Goal: Find specific page/section: Find specific page/section

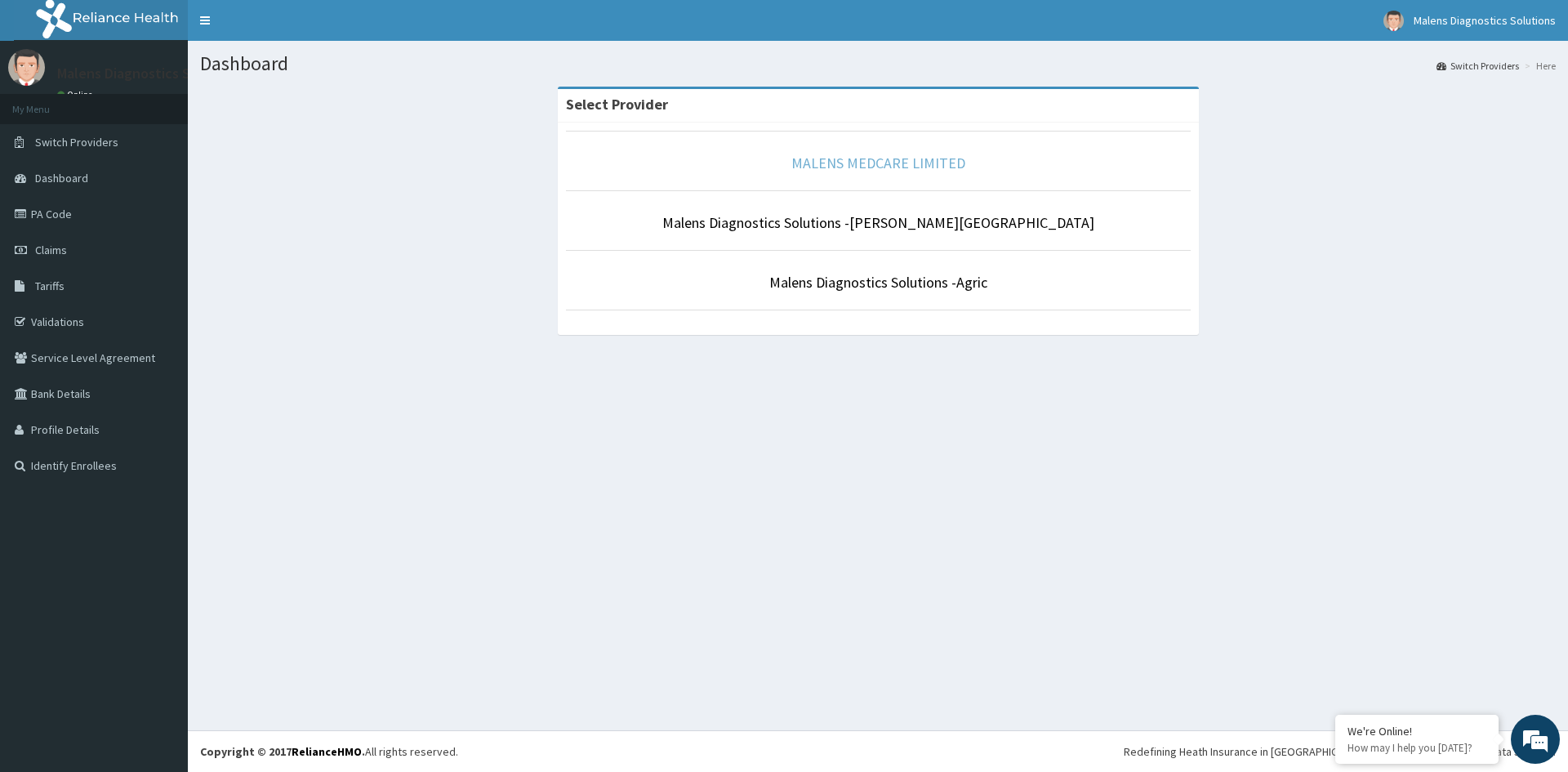
click at [842, 158] on link "MALENS MEDCARE LIMITED" at bounding box center [879, 163] width 174 height 19
click at [886, 158] on link "MALENS MEDCARE LIMITED" at bounding box center [879, 163] width 174 height 19
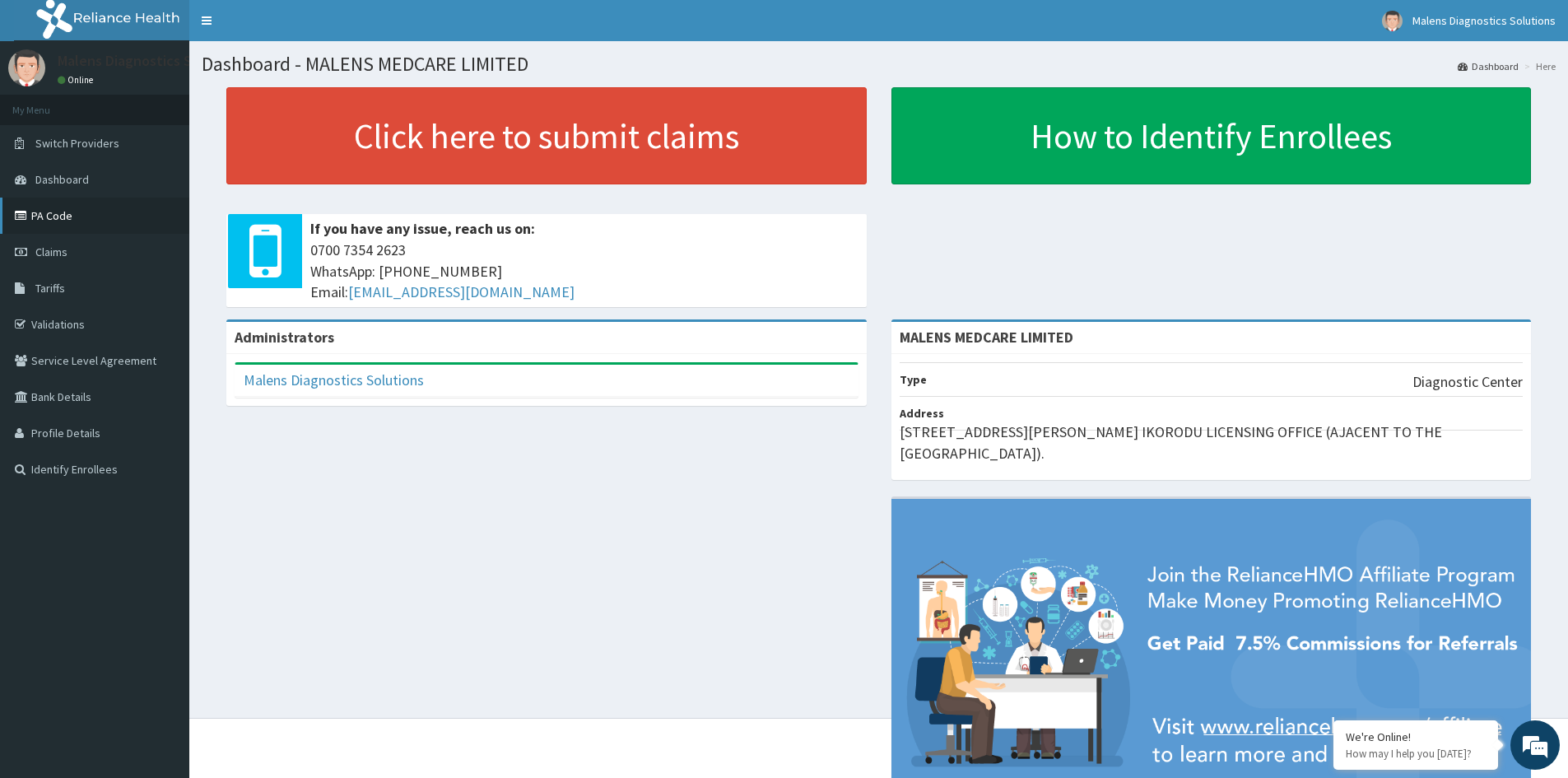
click at [41, 218] on link "PA Code" at bounding box center [94, 216] width 189 height 36
drag, startPoint x: 44, startPoint y: 215, endPoint x: 72, endPoint y: 218, distance: 28.2
click at [44, 217] on link "PA Code" at bounding box center [94, 216] width 189 height 36
click at [53, 214] on link "PA Code" at bounding box center [94, 216] width 189 height 36
click at [55, 215] on link "PA Code" at bounding box center [94, 216] width 189 height 36
